Goal: Information Seeking & Learning: Learn about a topic

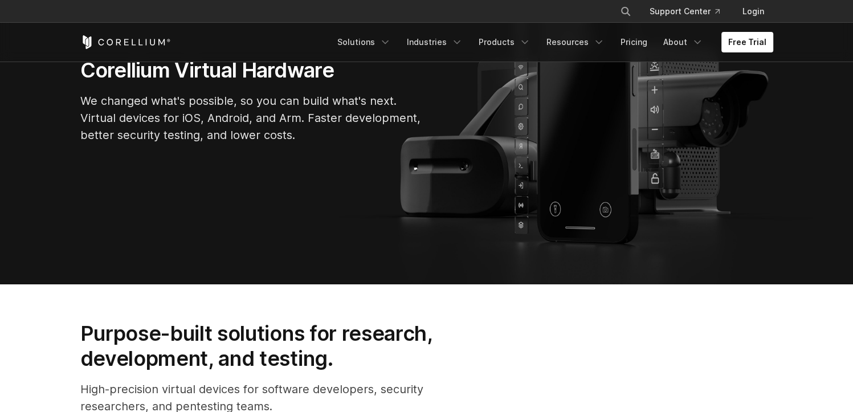
scroll to position [169, 0]
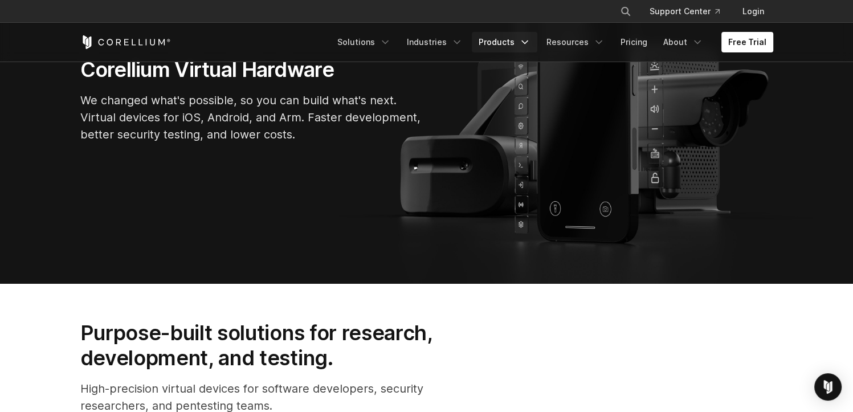
click at [503, 42] on link "Products" at bounding box center [505, 42] width 66 height 21
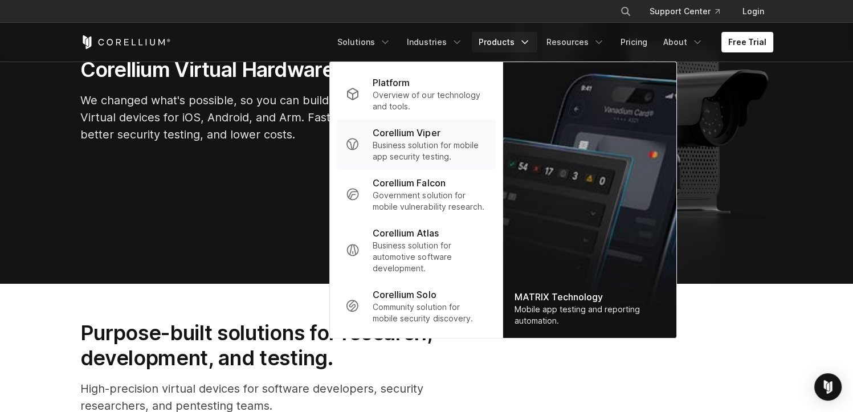
click at [426, 148] on p "Business solution for mobile app security testing." at bounding box center [429, 151] width 113 height 23
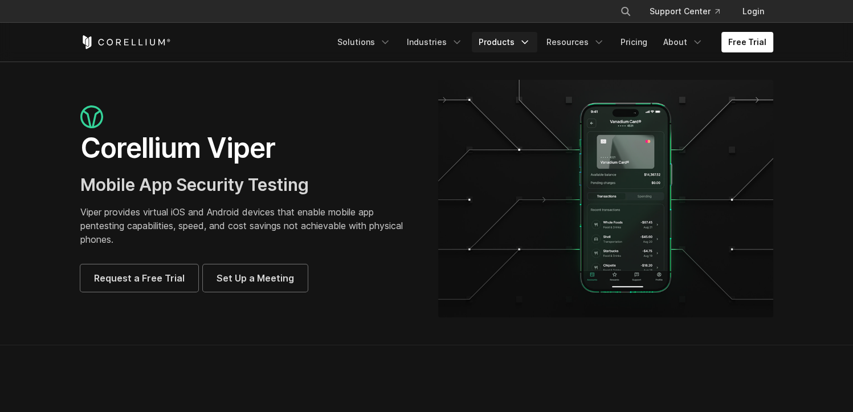
click at [513, 42] on link "Products" at bounding box center [505, 42] width 66 height 21
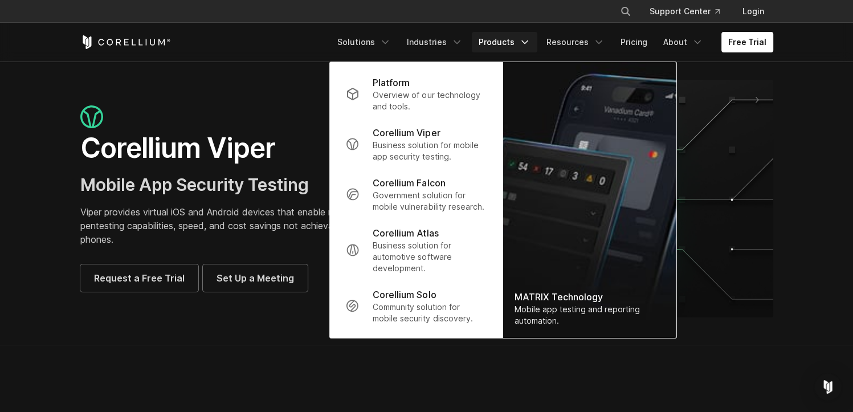
click at [255, 211] on p "Viper provides virtual iOS and Android devices that enable mobile app pentestin…" at bounding box center [247, 225] width 335 height 41
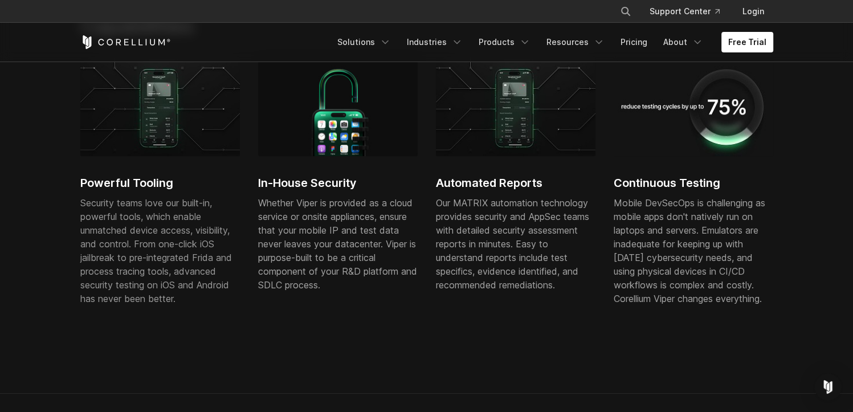
scroll to position [698, 0]
click at [287, 327] on div "Powerful Tooling Security teams love our built-in, powerful tools, which enable…" at bounding box center [435, 191] width 711 height 271
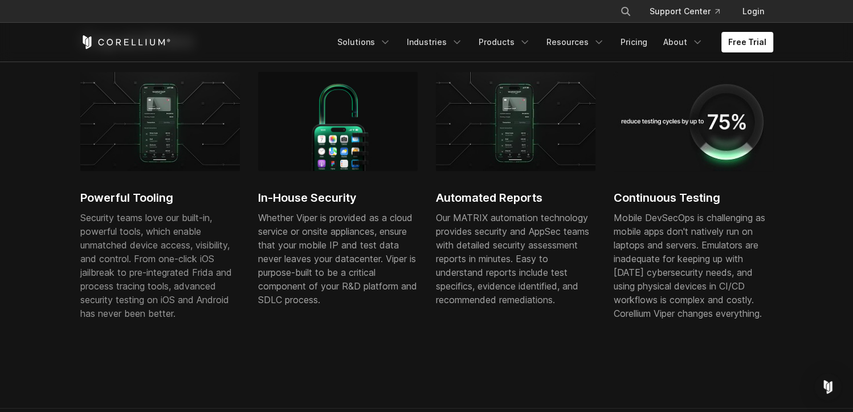
scroll to position [664, 0]
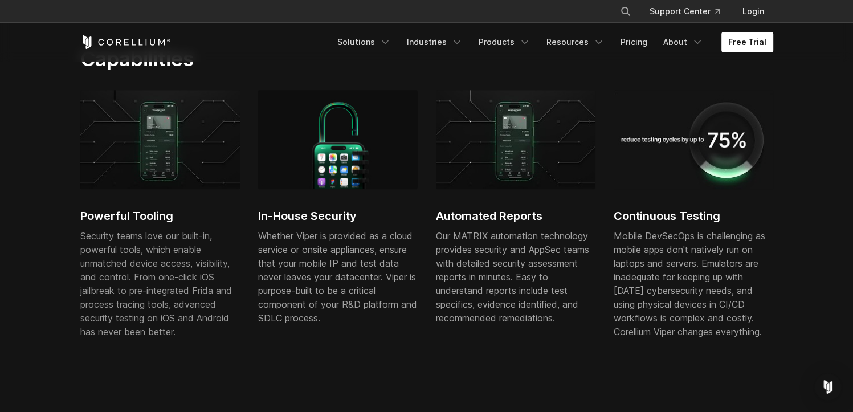
click at [509, 169] on img at bounding box center [516, 139] width 160 height 99
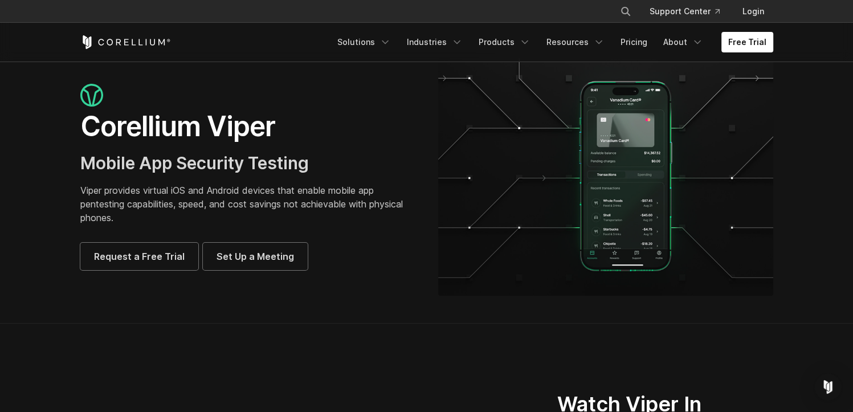
scroll to position [16, 0]
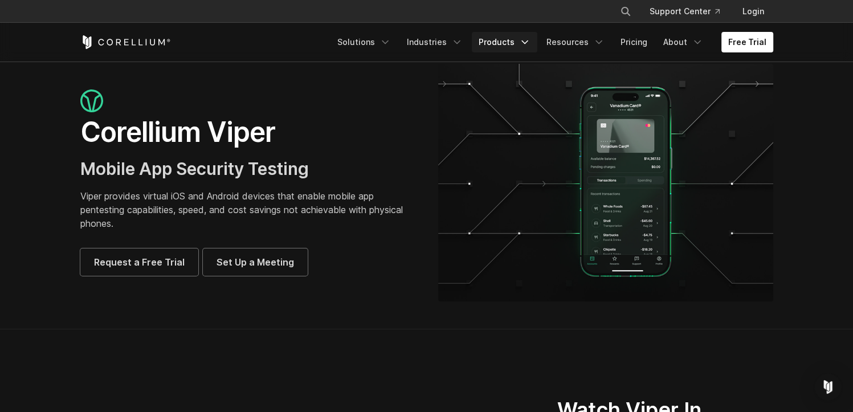
click at [513, 47] on link "Products" at bounding box center [505, 42] width 66 height 21
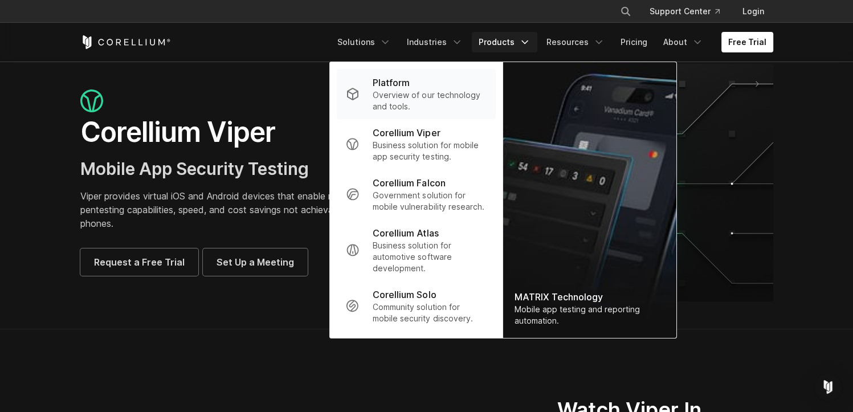
click at [440, 76] on div "Platform" at bounding box center [429, 83] width 113 height 14
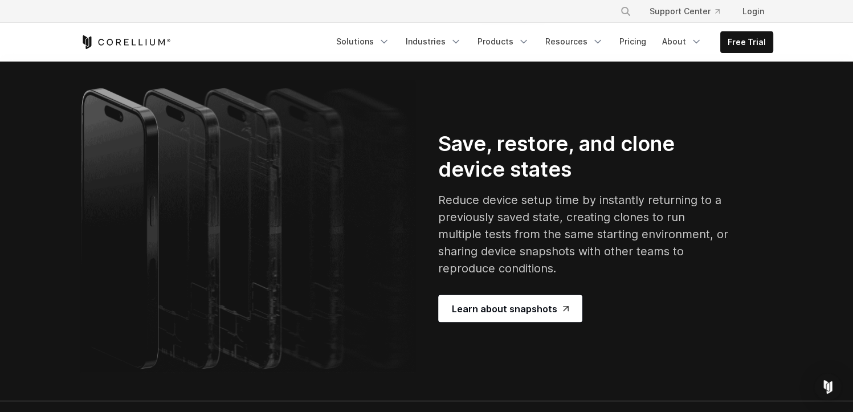
scroll to position [2130, 0]
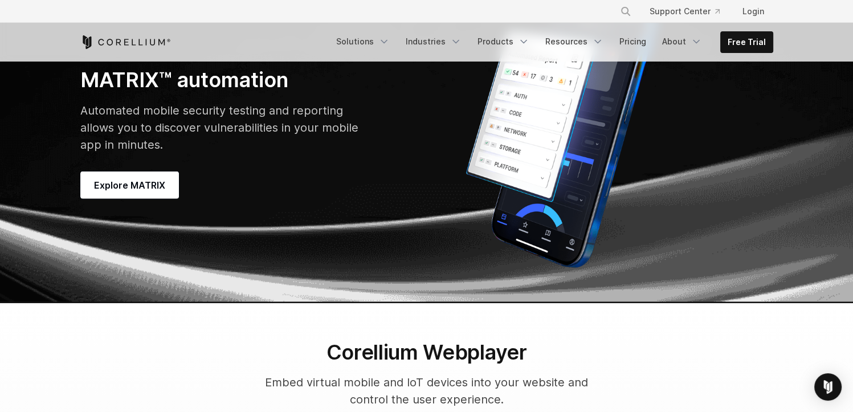
scroll to position [3345, 0]
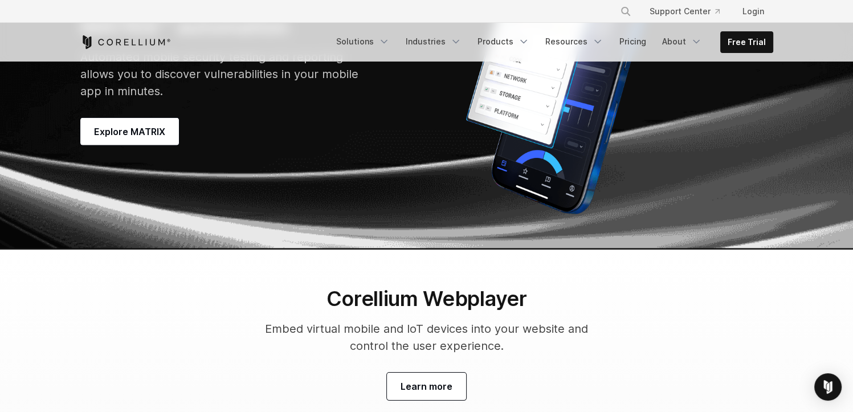
scroll to position [3475, 0]
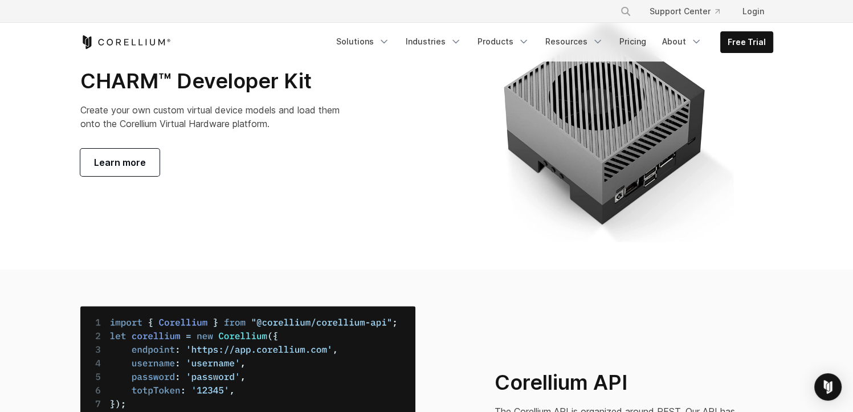
scroll to position [4307, 0]
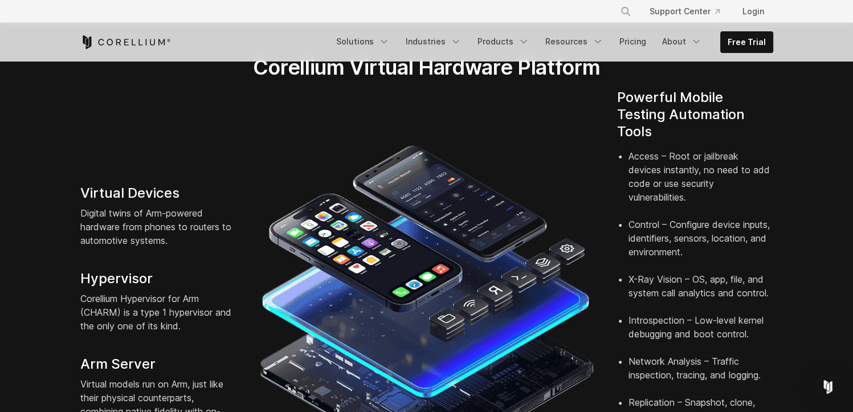
scroll to position [0, 0]
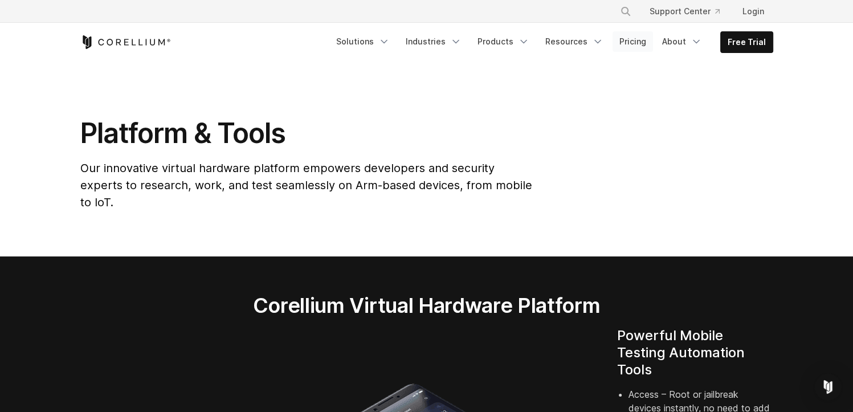
click at [627, 44] on link "Pricing" at bounding box center [632, 41] width 40 height 21
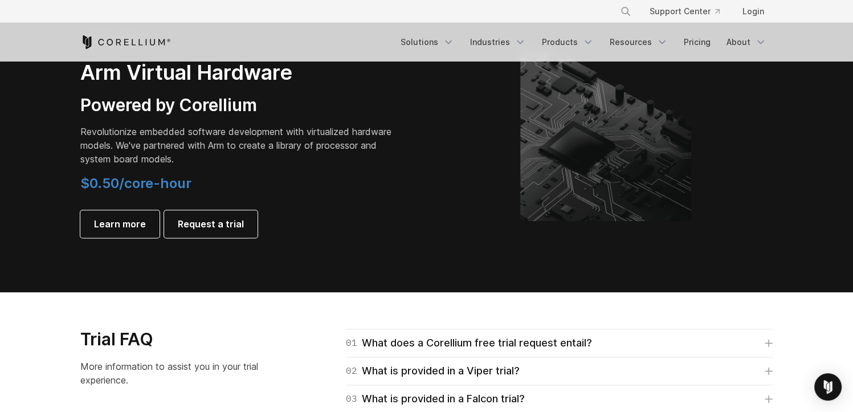
scroll to position [1386, 0]
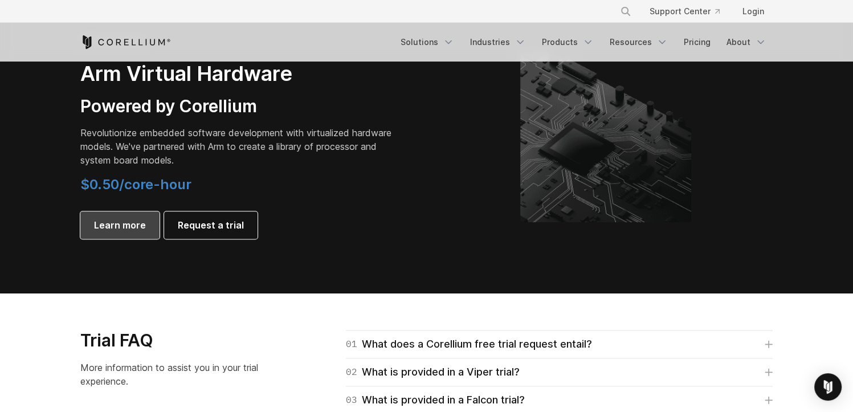
click at [126, 234] on link "Learn more" at bounding box center [119, 224] width 79 height 27
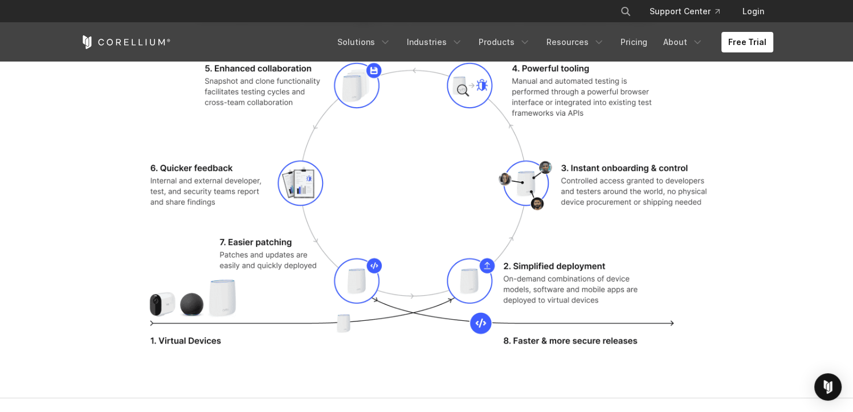
scroll to position [1446, 0]
